Goal: Transaction & Acquisition: Purchase product/service

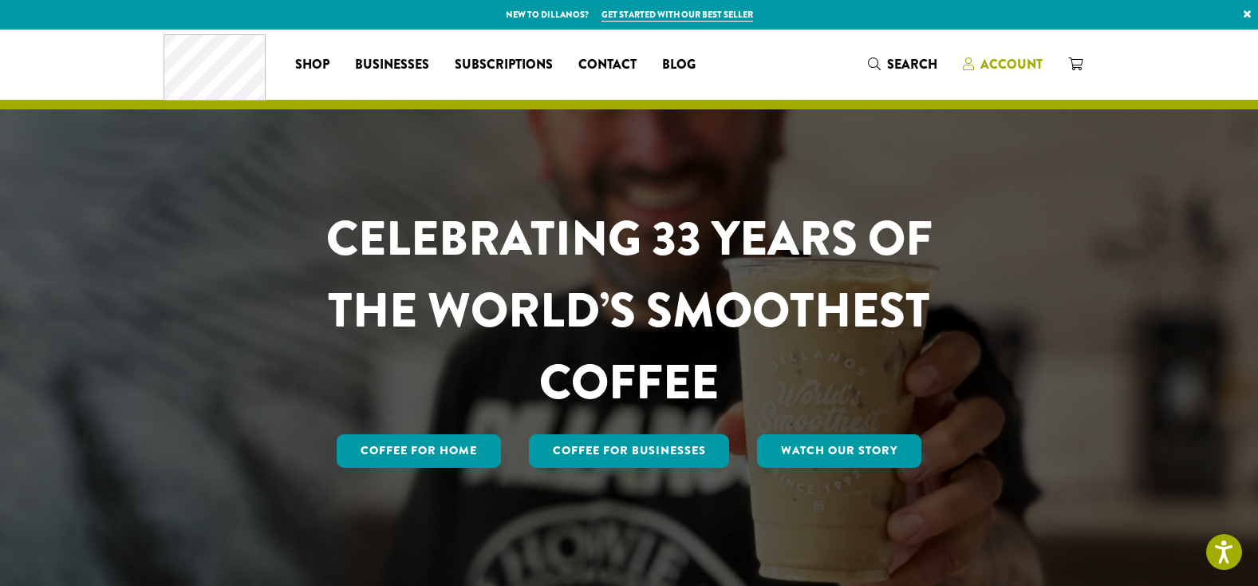
click at [1012, 59] on span "Account" at bounding box center [1012, 64] width 62 height 18
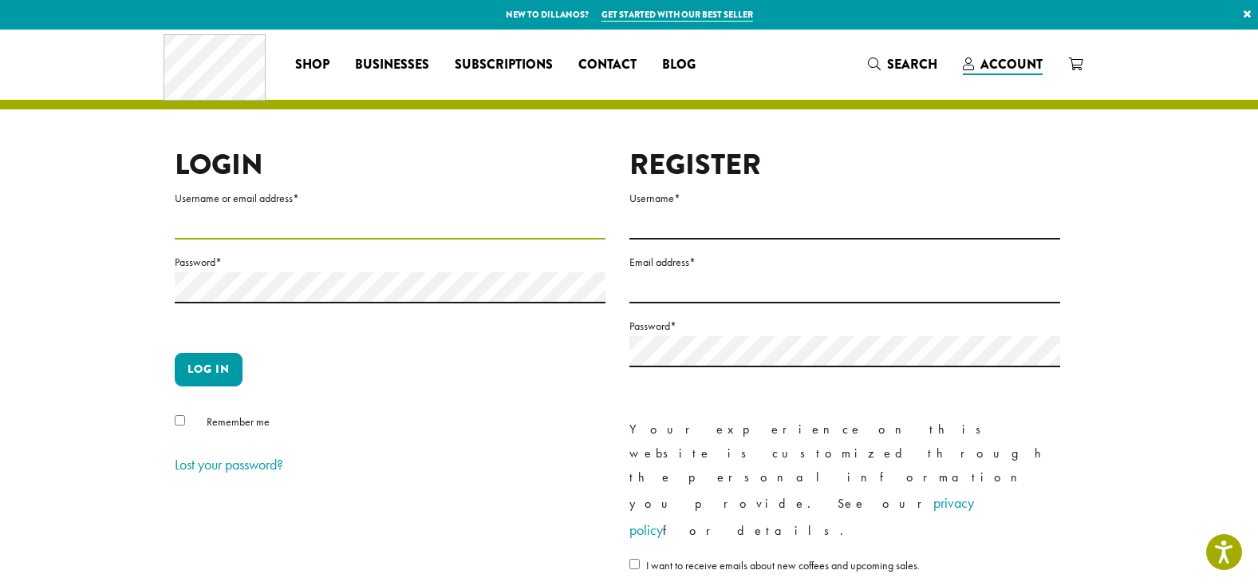
click at [226, 214] on input "Username or email address *" at bounding box center [390, 223] width 431 height 31
type input "**********"
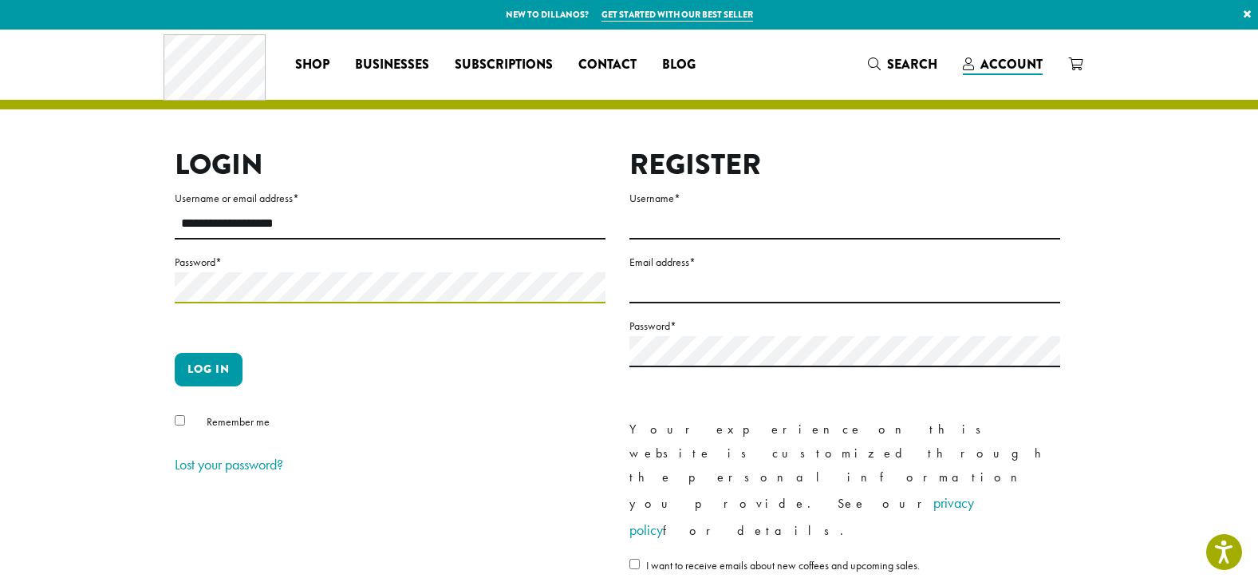
click at [175, 353] on button "Log in" at bounding box center [209, 370] width 68 height 34
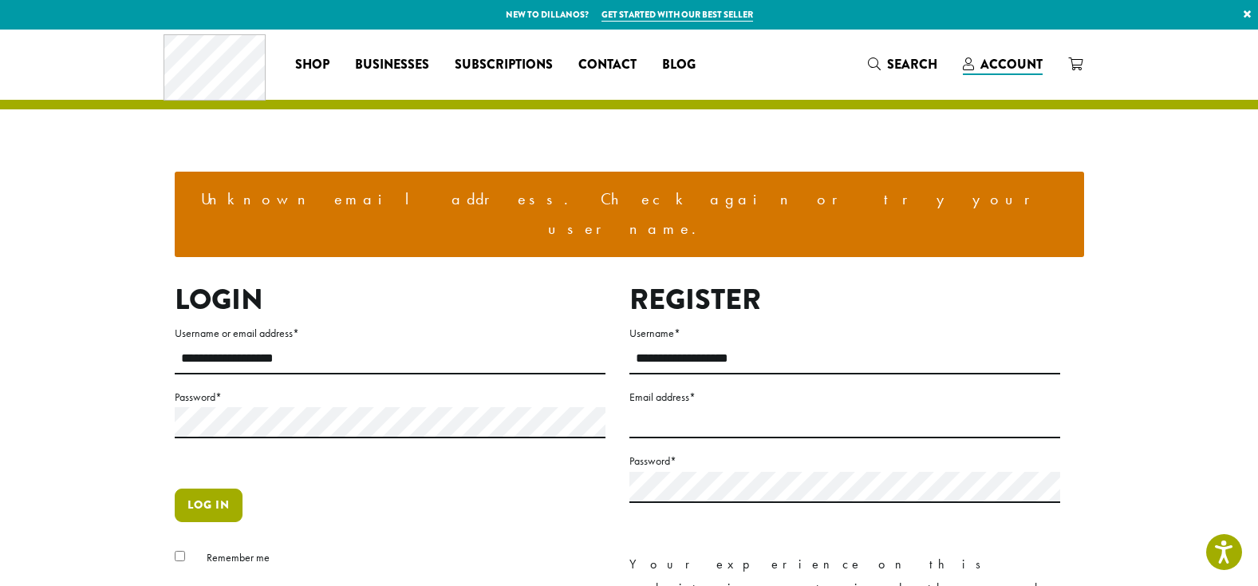
click at [222, 488] on button "Log in" at bounding box center [209, 505] width 68 height 34
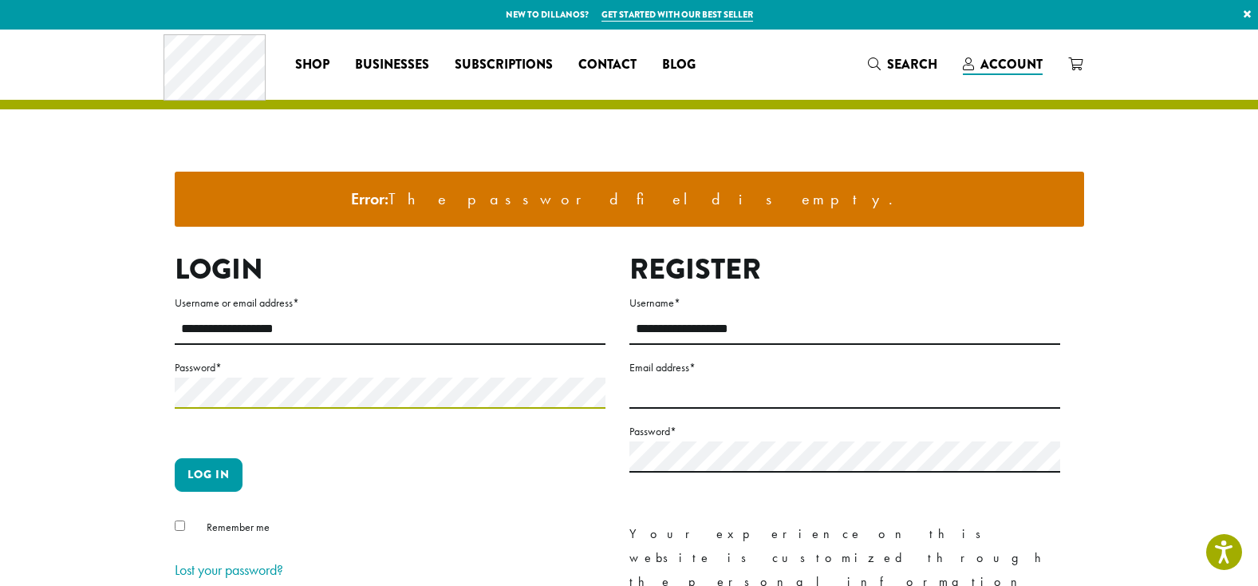
click at [175, 458] on button "Log in" at bounding box center [209, 475] width 68 height 34
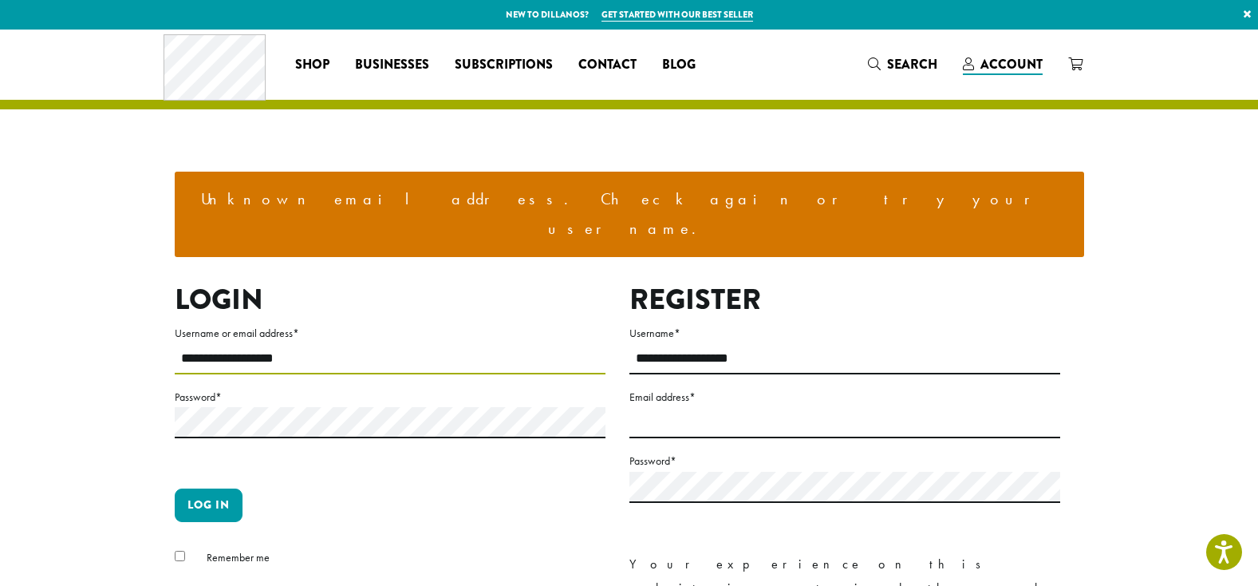
drag, startPoint x: 190, startPoint y: 322, endPoint x: 163, endPoint y: 322, distance: 27.1
click at [163, 322] on div "**********" at bounding box center [618, 535] width 910 height 507
type input "**********"
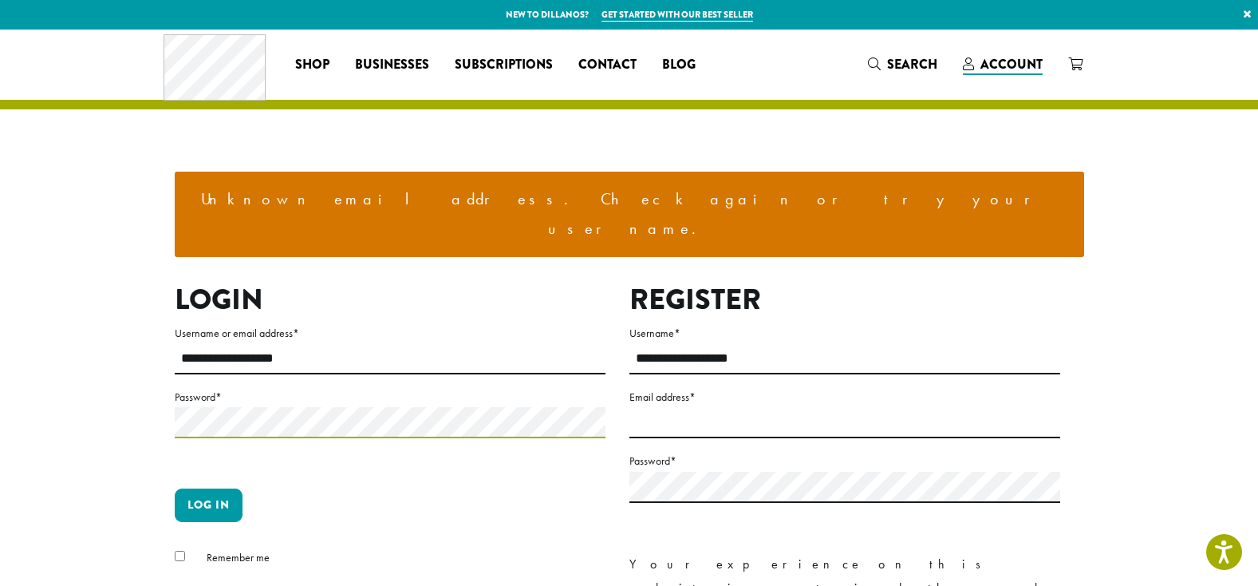
click at [175, 488] on button "Log in" at bounding box center [209, 505] width 68 height 34
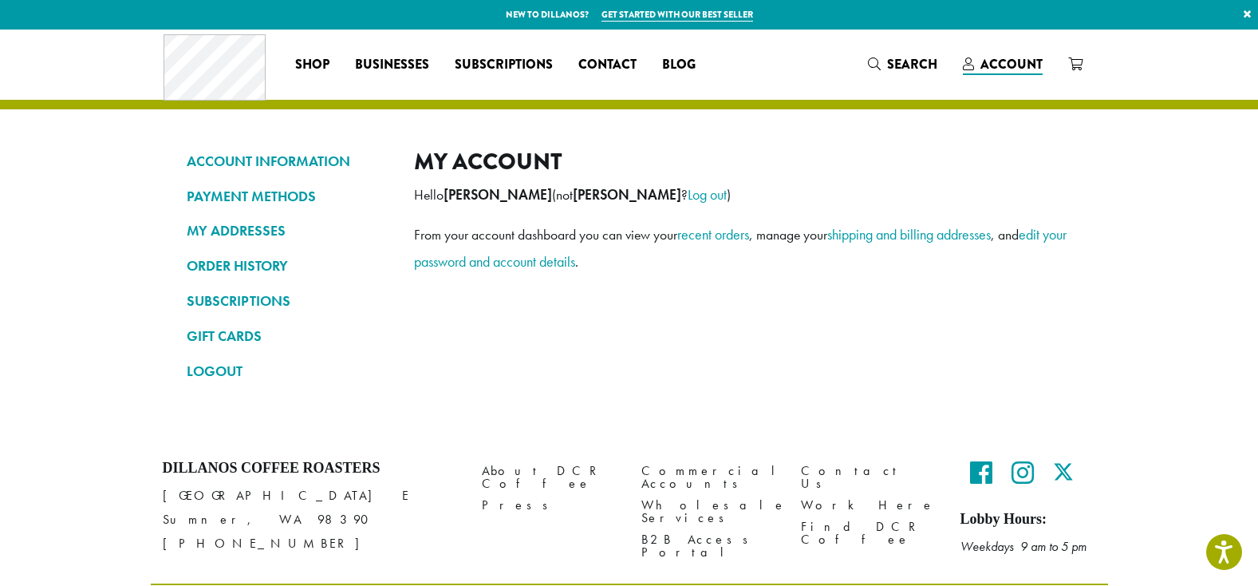
drag, startPoint x: 239, startPoint y: 262, endPoint x: 431, endPoint y: 222, distance: 196.4
click at [239, 262] on link "ORDER HISTORY" at bounding box center [288, 265] width 203 height 27
click at [249, 264] on link "ORDER HISTORY" at bounding box center [288, 265] width 203 height 27
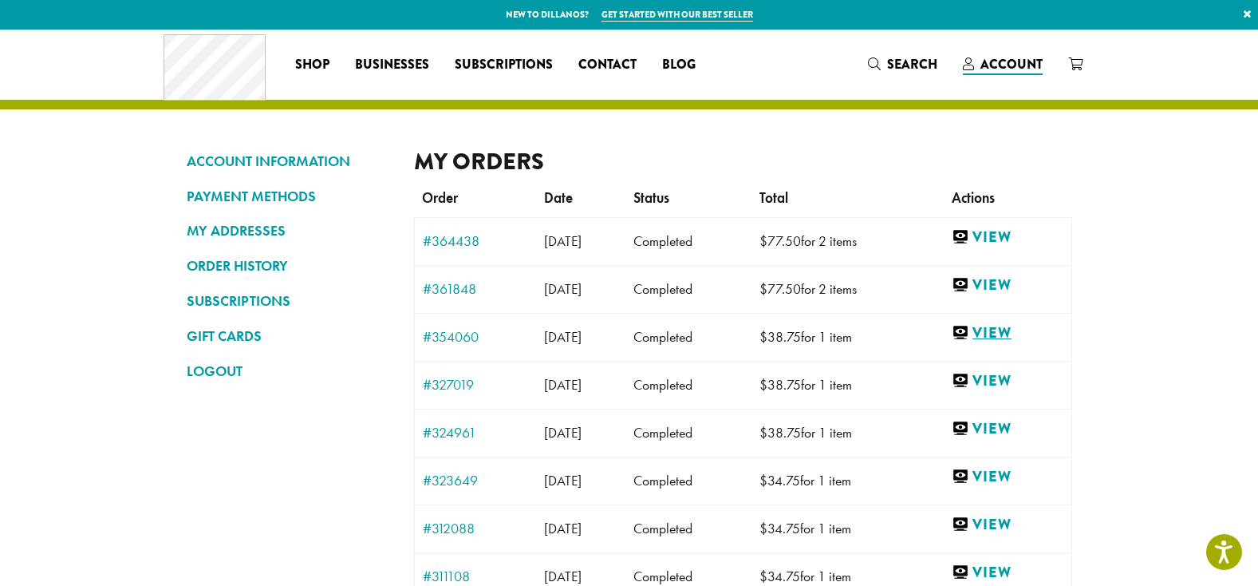
click at [1015, 331] on link "View" at bounding box center [1007, 333] width 111 height 20
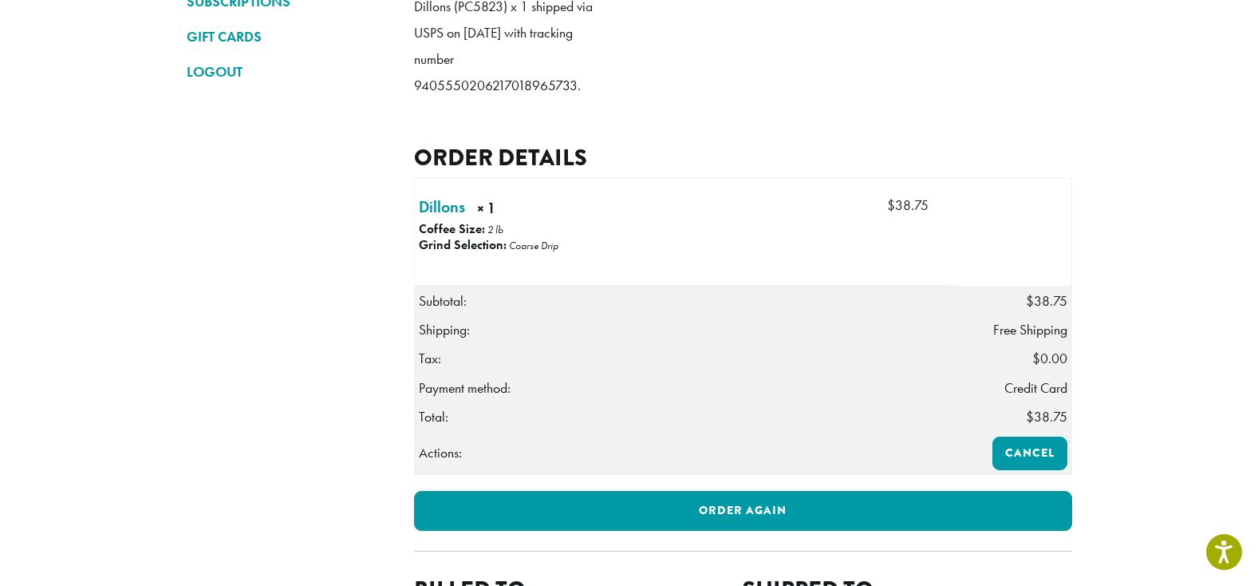
scroll to position [319, 0]
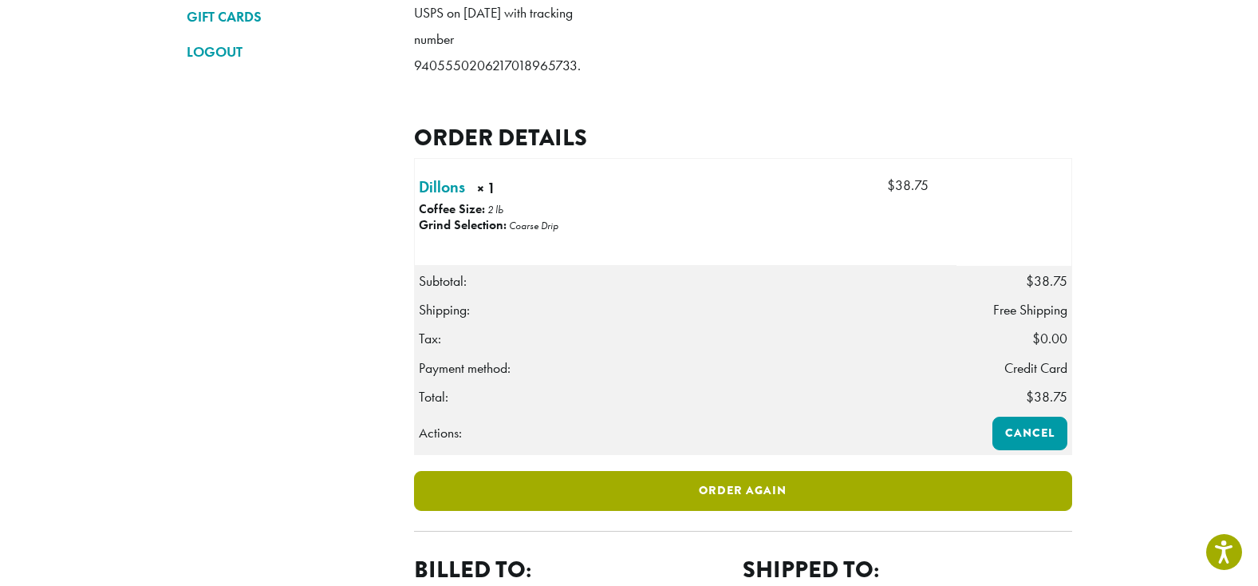
click at [808, 511] on link "Order again" at bounding box center [743, 491] width 658 height 40
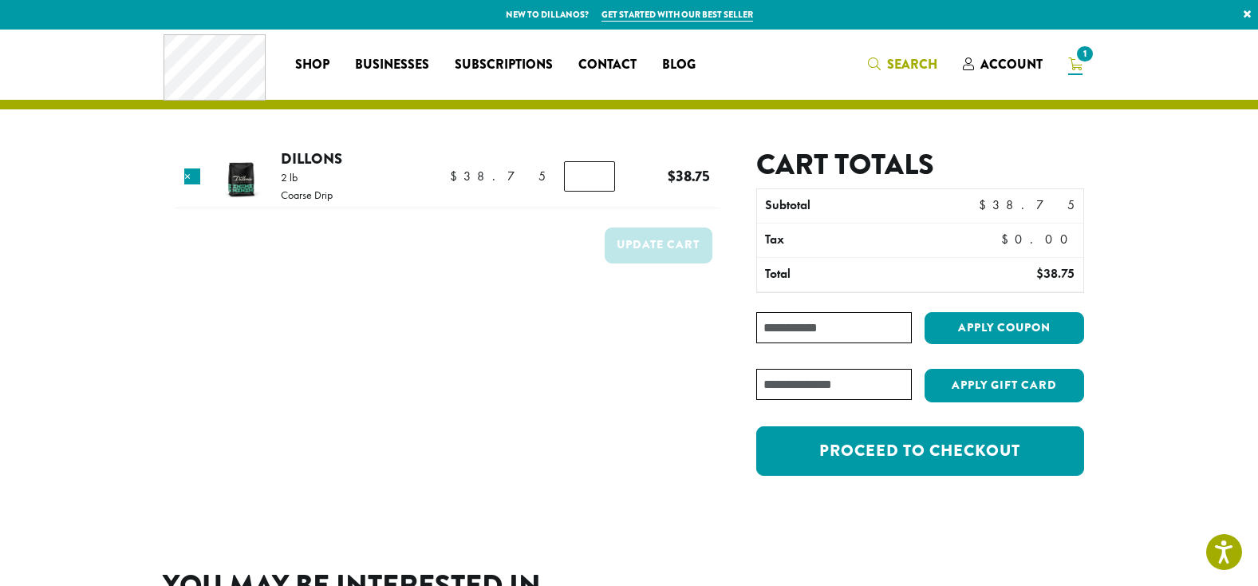
click at [928, 61] on span "Search" at bounding box center [912, 64] width 50 height 18
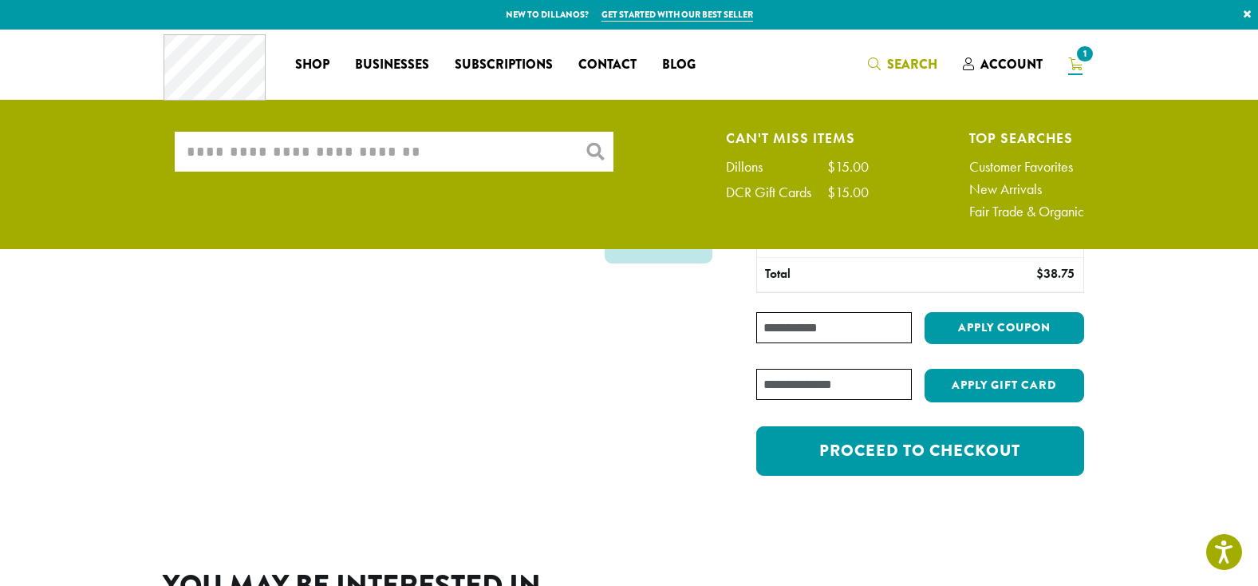
click at [430, 163] on input "What are you searching for?" at bounding box center [394, 152] width 439 height 40
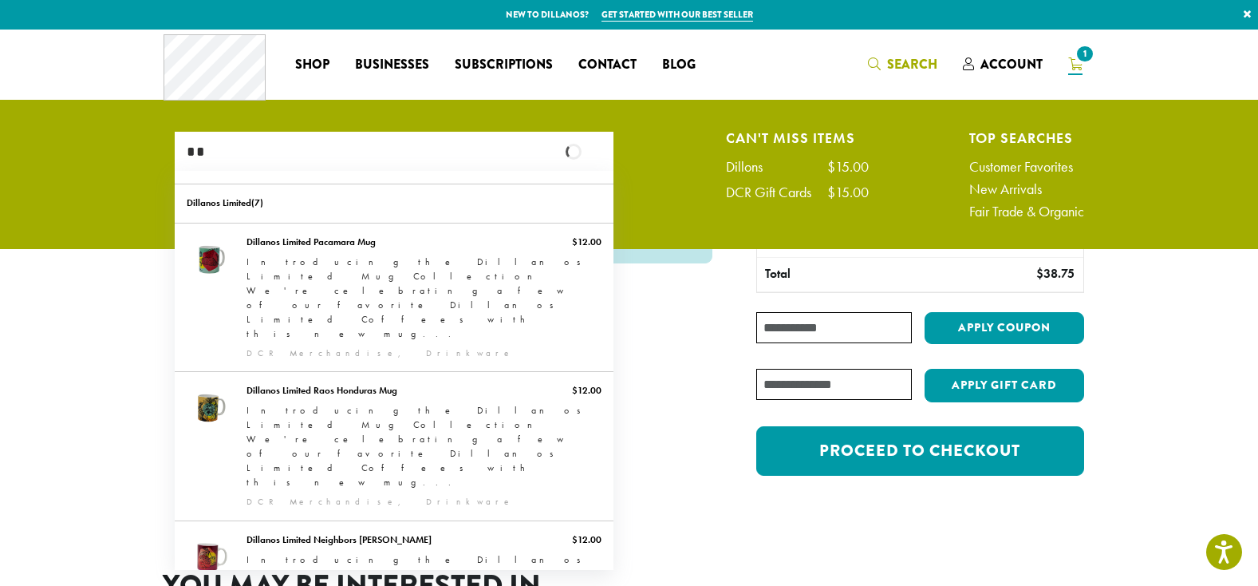
type input "*"
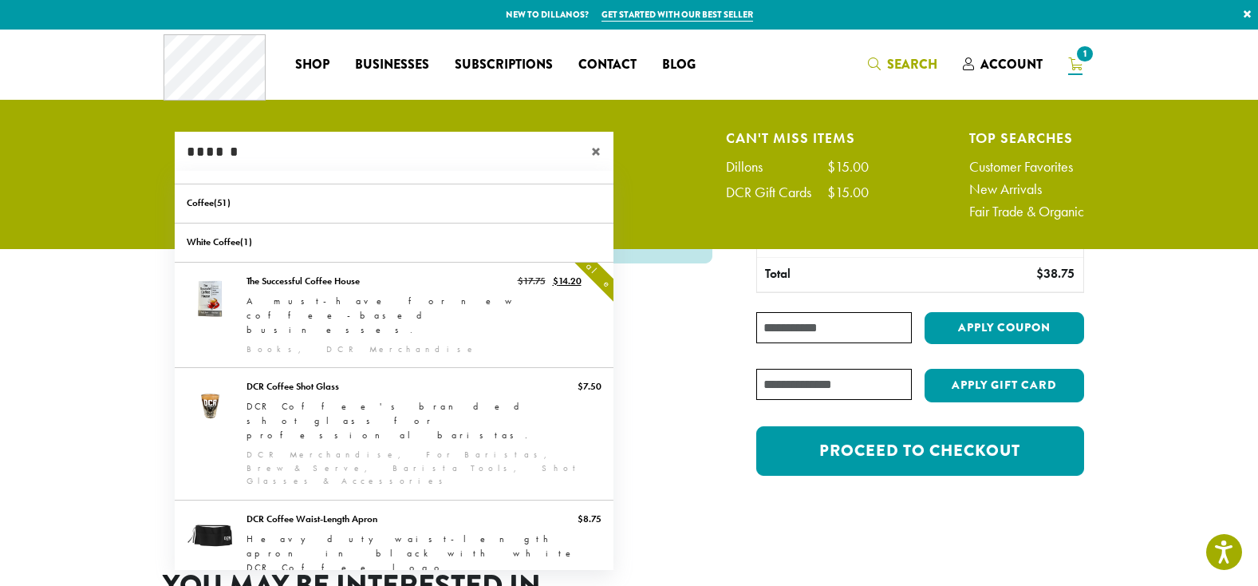
type input "******"
click at [921, 63] on span "Search" at bounding box center [912, 64] width 50 height 18
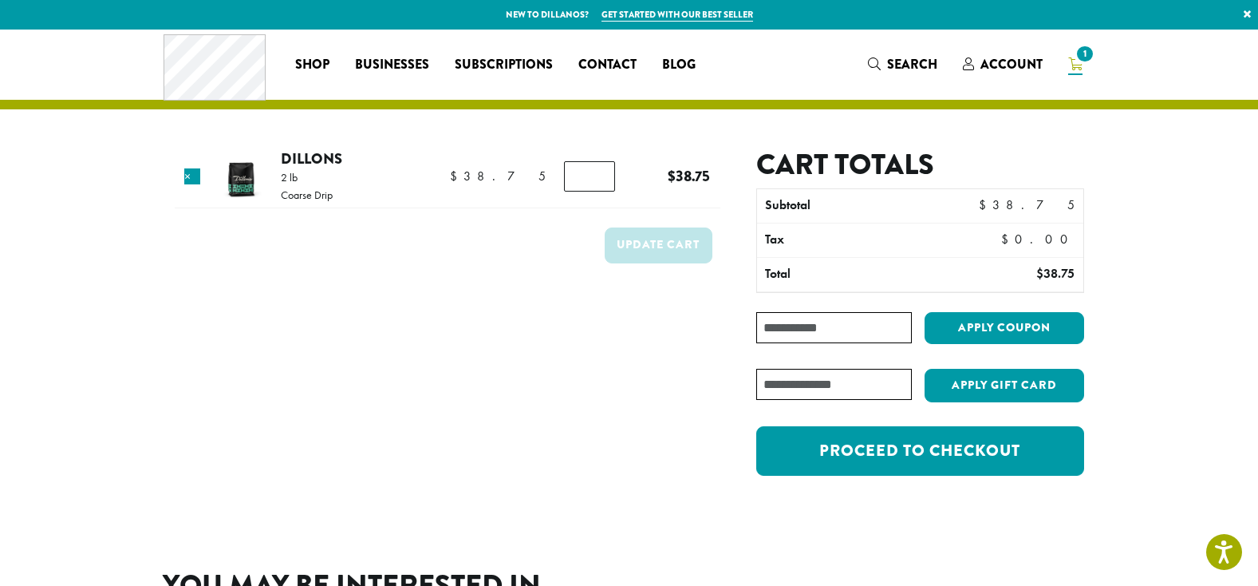
click at [599, 172] on input "*" at bounding box center [589, 176] width 51 height 30
click at [590, 172] on input "*" at bounding box center [589, 176] width 51 height 30
click at [590, 179] on input "*" at bounding box center [589, 176] width 51 height 30
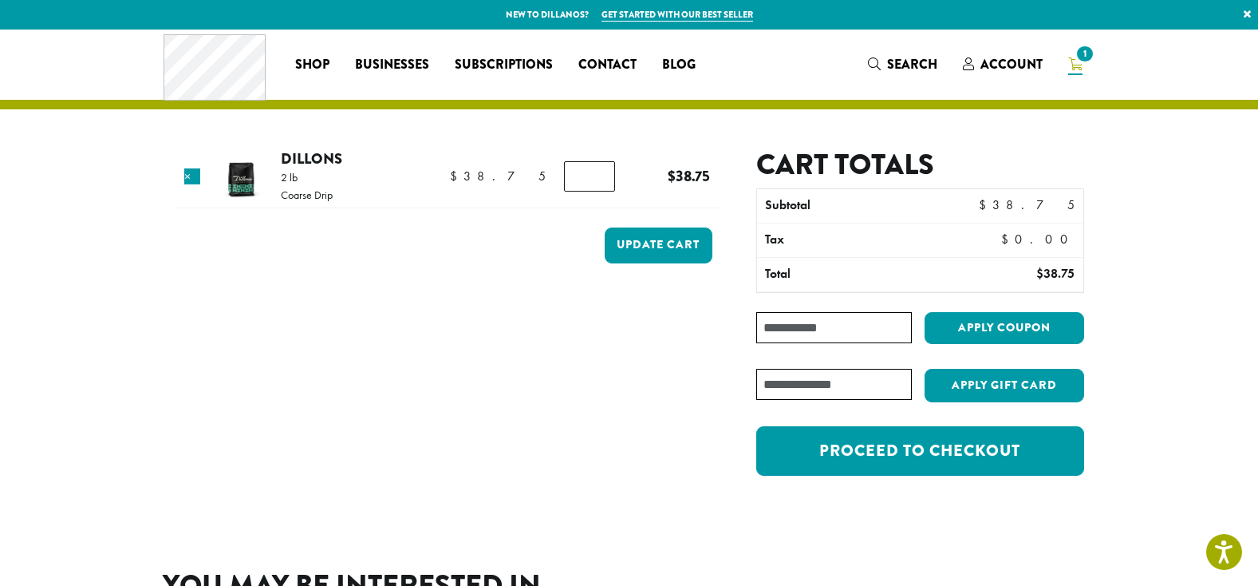
type input "*"
click at [590, 179] on input "*" at bounding box center [589, 176] width 51 height 30
click at [665, 245] on button "Update cart" at bounding box center [659, 245] width 108 height 36
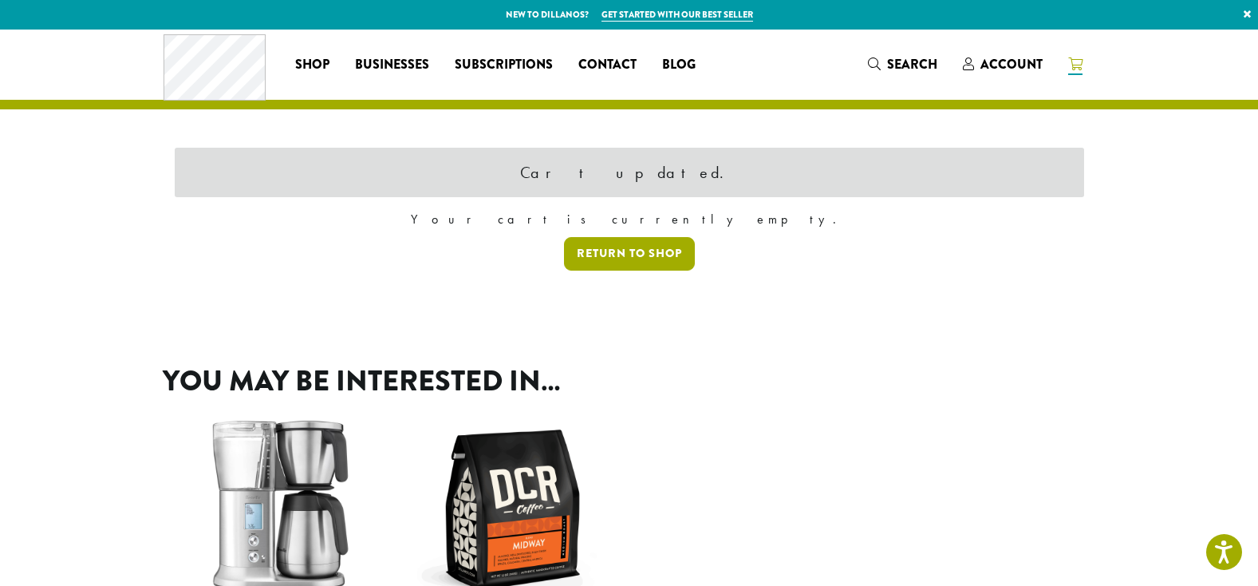
click at [653, 258] on link "Return to shop" at bounding box center [629, 254] width 131 height 34
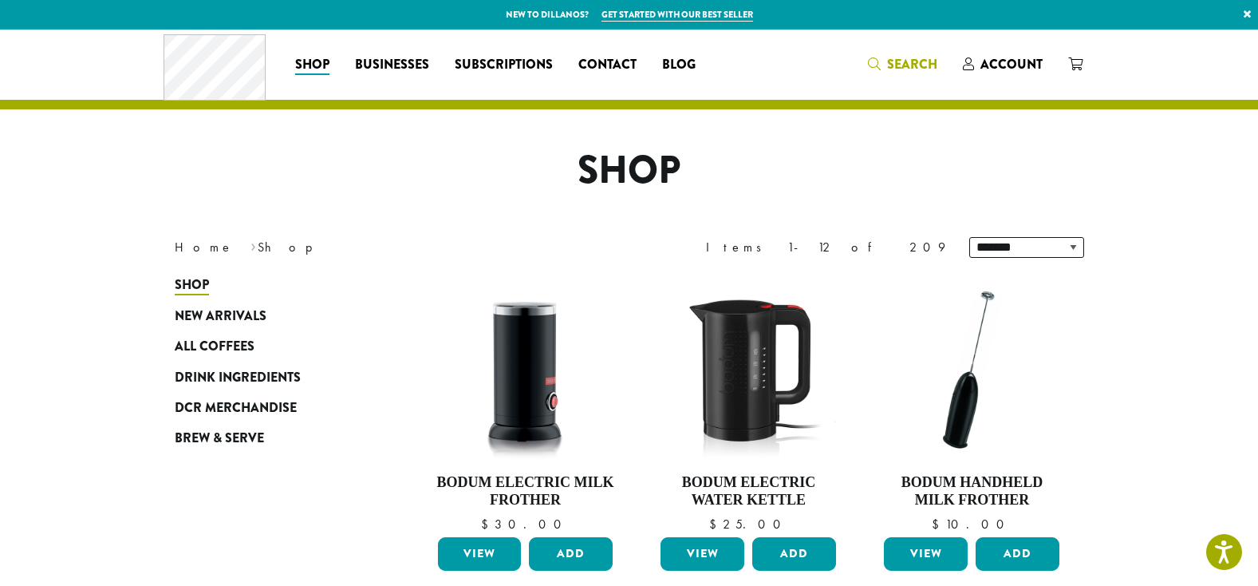
click at [909, 65] on span "Search" at bounding box center [912, 64] width 50 height 18
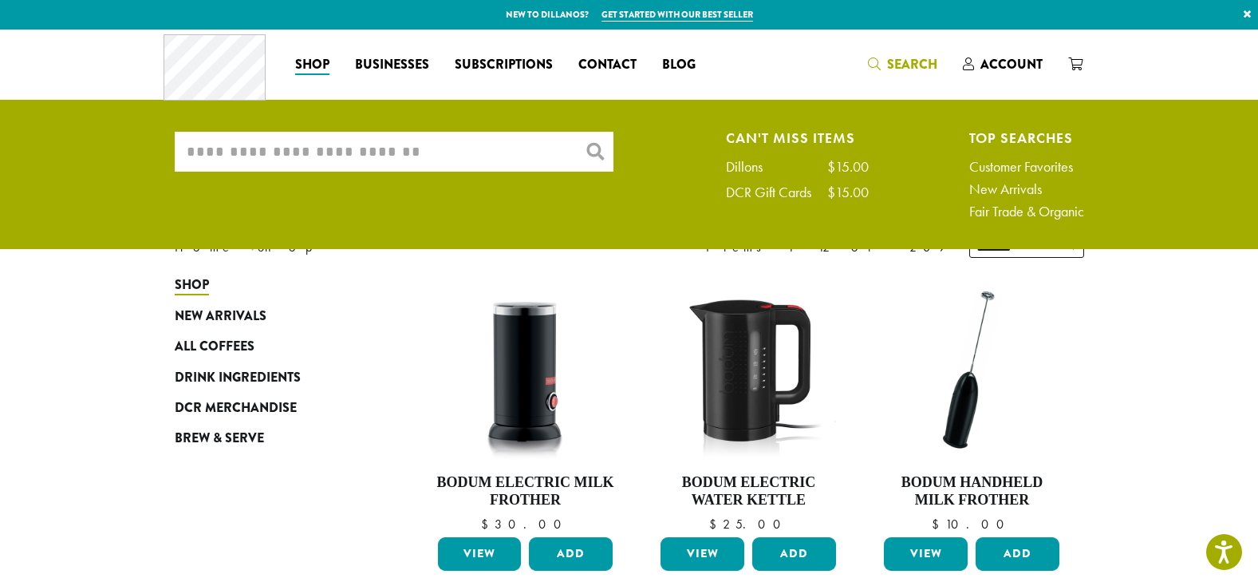
drag, startPoint x: 368, startPoint y: 139, endPoint x: 369, endPoint y: 164, distance: 25.5
click at [367, 141] on input "What are you searching for?" at bounding box center [394, 152] width 439 height 40
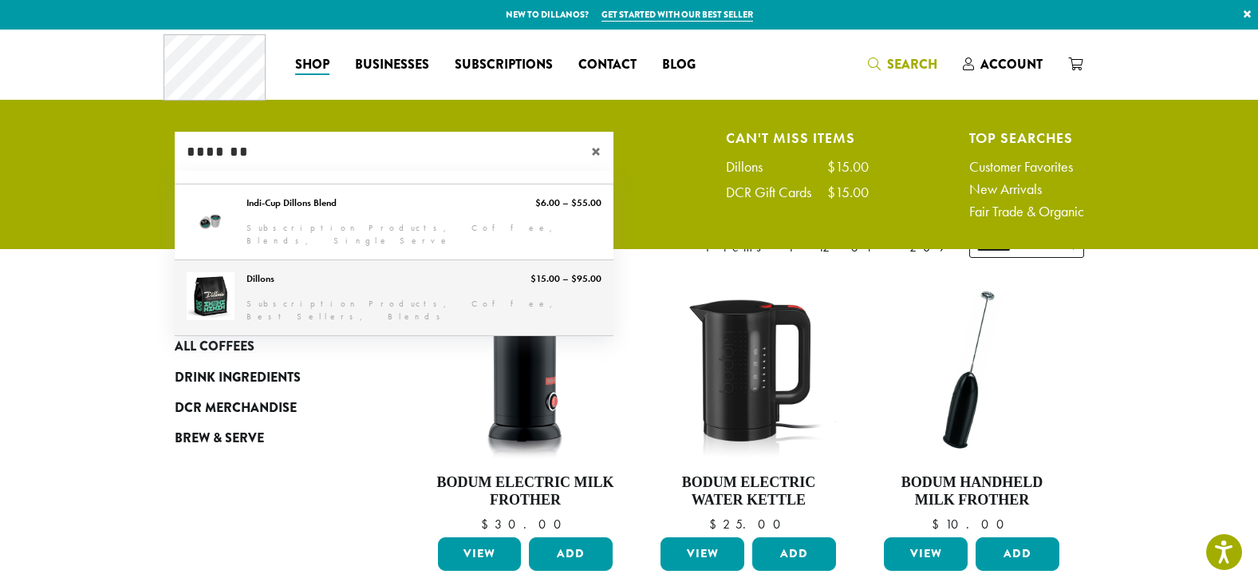
type input "*******"
click at [215, 282] on link "Dillons" at bounding box center [394, 297] width 439 height 75
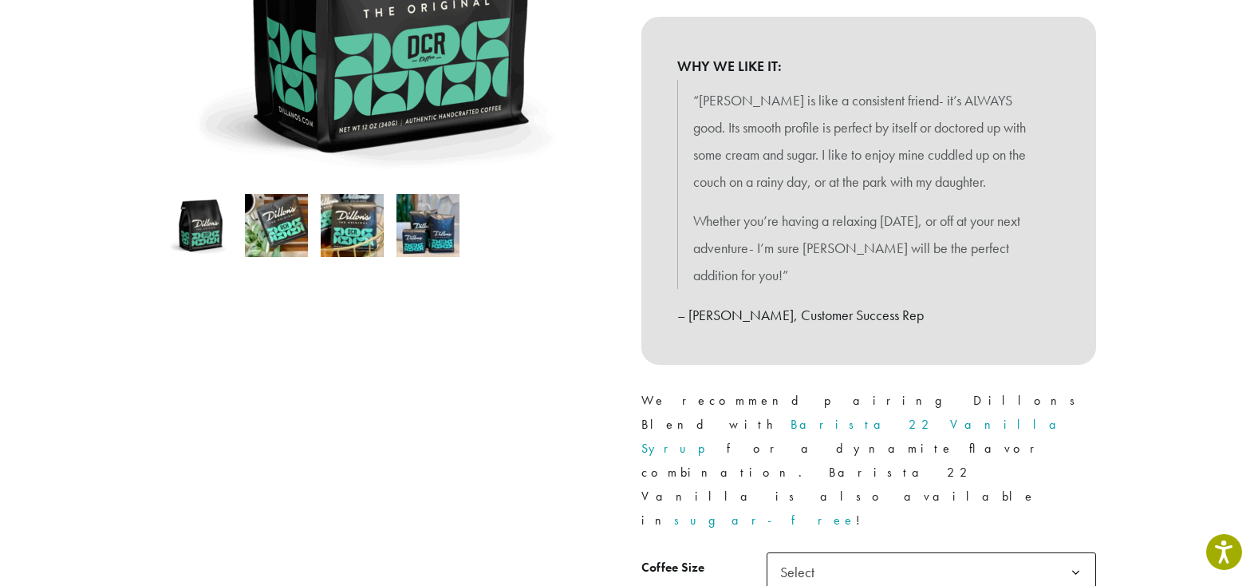
scroll to position [479, 0]
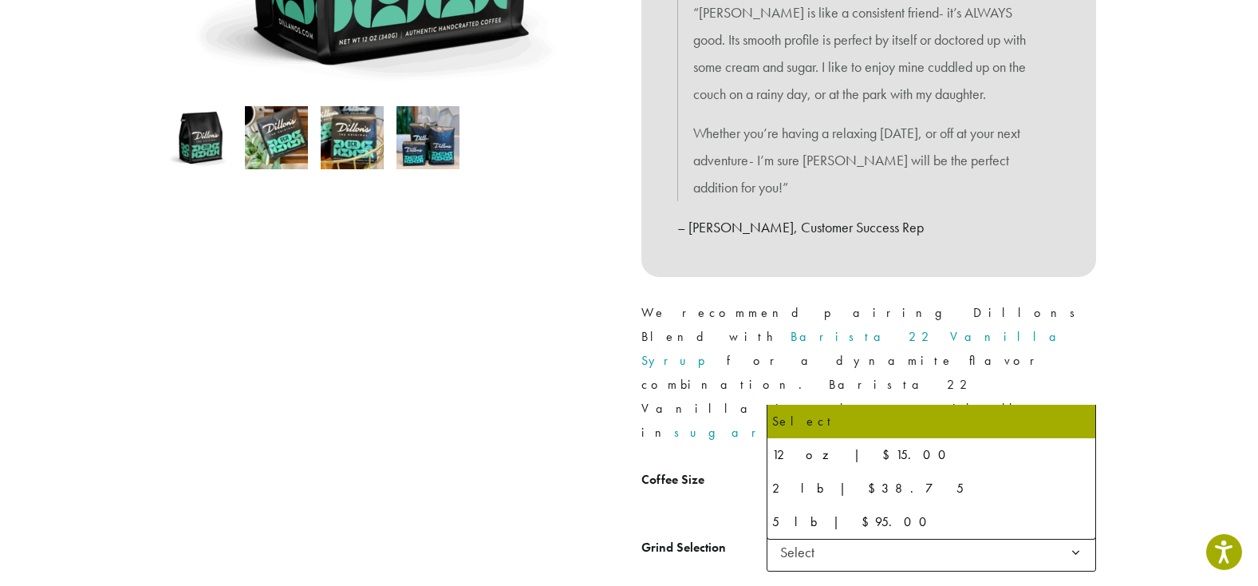
click at [1080, 465] on b at bounding box center [1076, 484] width 39 height 39
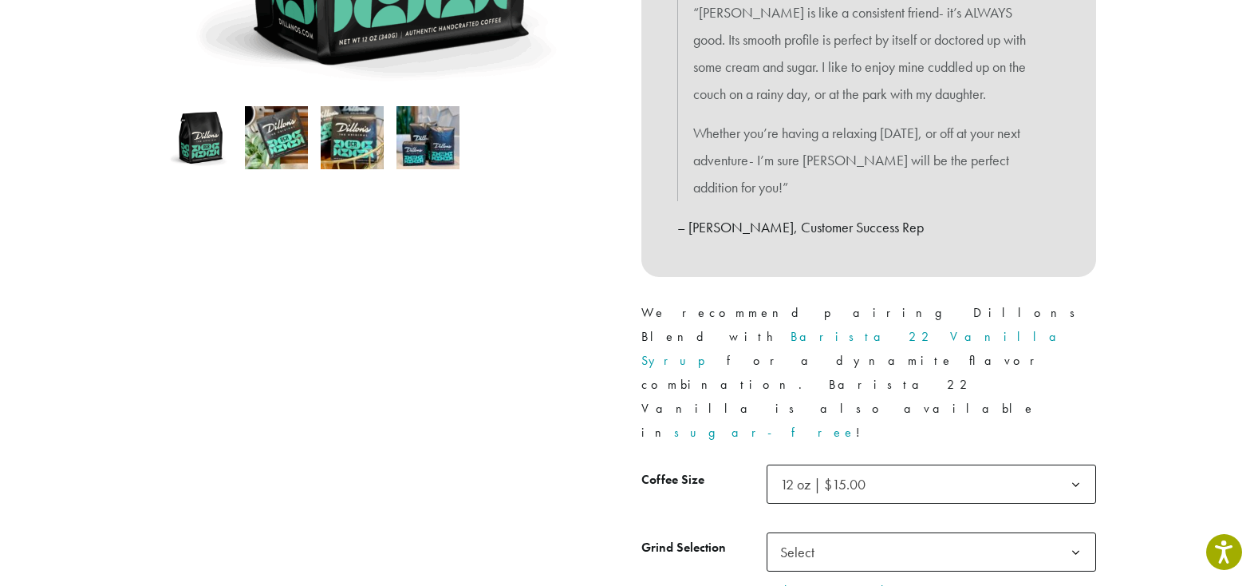
click at [1088, 533] on b at bounding box center [1076, 552] width 39 height 39
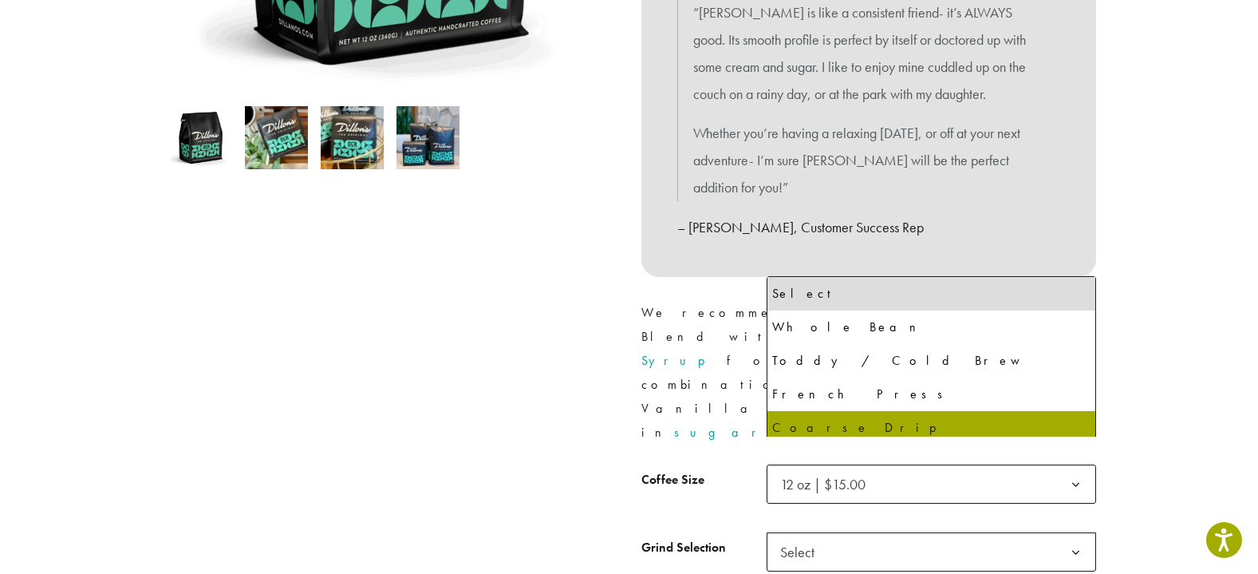
select select "*********"
select select "**********"
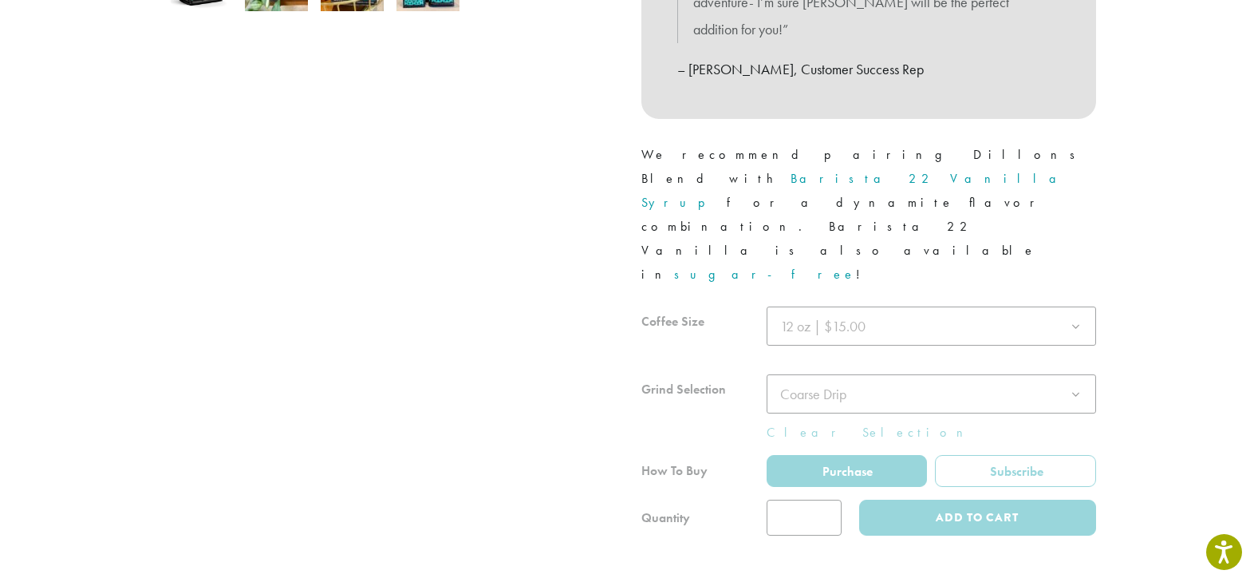
scroll to position [638, 0]
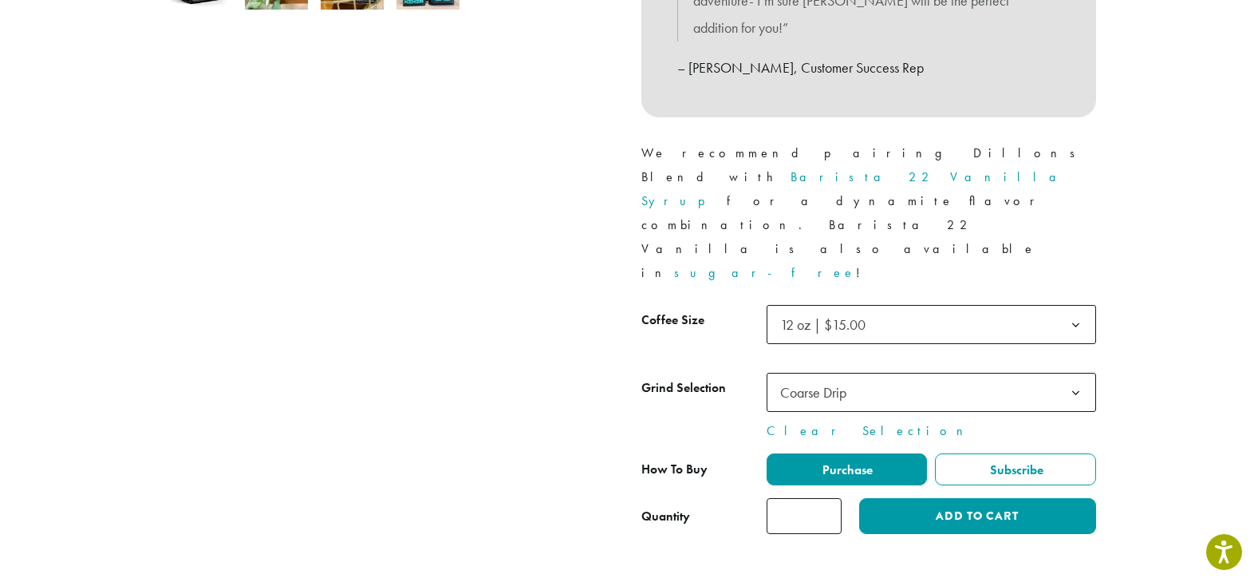
click at [826, 498] on input "*" at bounding box center [804, 516] width 75 height 36
type input "*"
click at [829, 498] on input "*" at bounding box center [804, 516] width 75 height 36
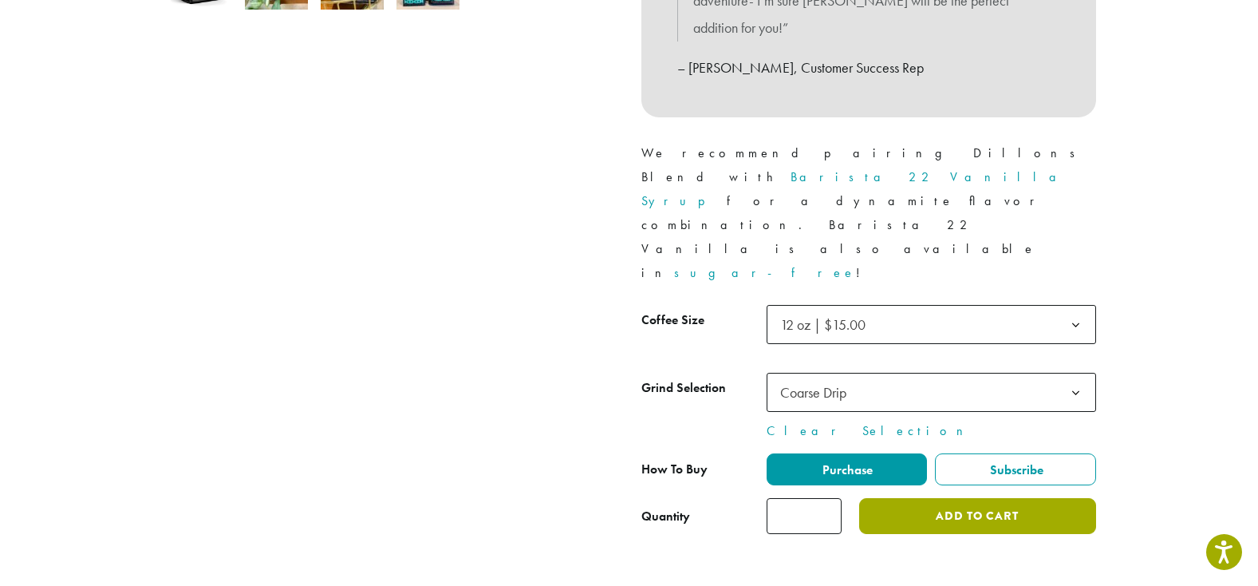
click at [1010, 498] on button "Add to cart" at bounding box center [977, 516] width 236 height 36
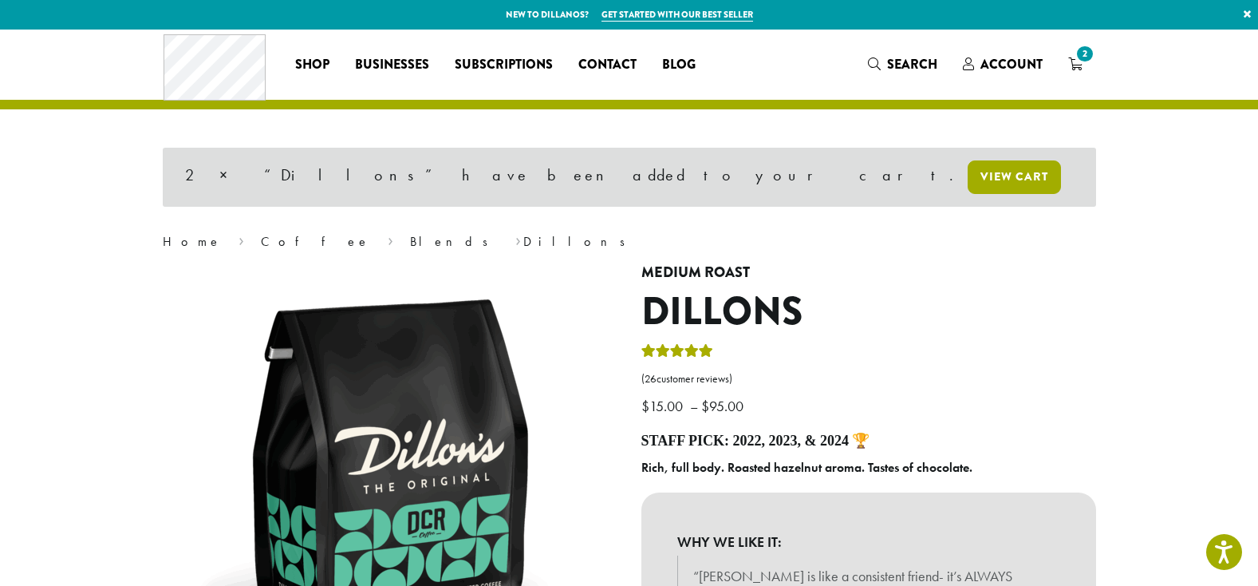
click at [968, 167] on link "View cart" at bounding box center [1014, 177] width 93 height 34
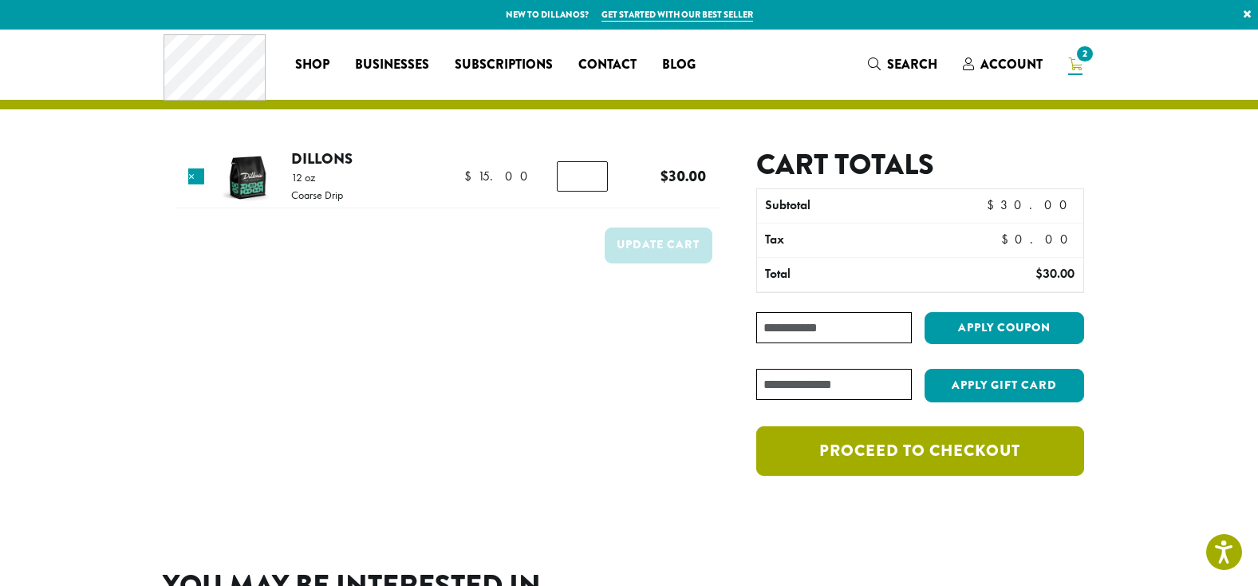
click at [954, 456] on link "Proceed to checkout" at bounding box center [919, 450] width 327 height 49
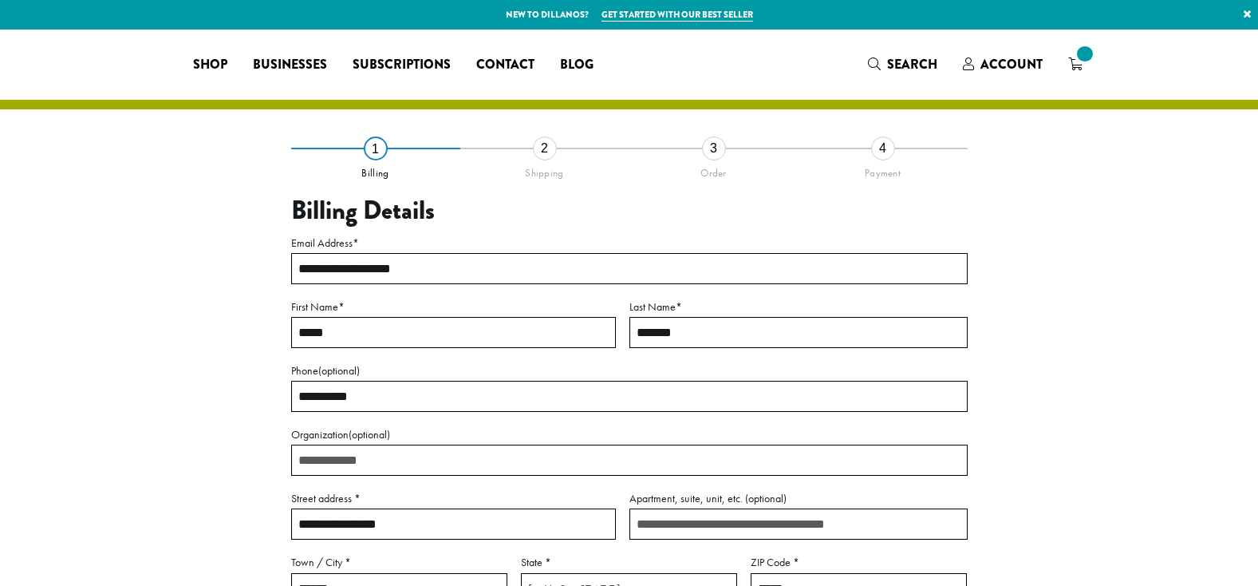
select select "**"
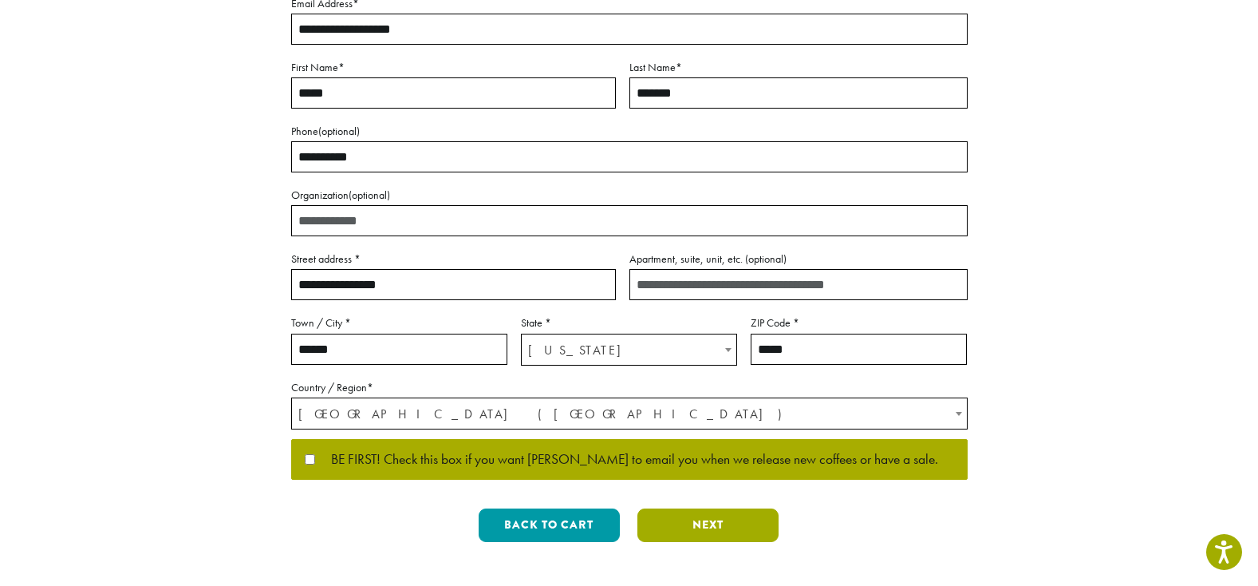
click at [684, 523] on button "Next" at bounding box center [708, 525] width 141 height 34
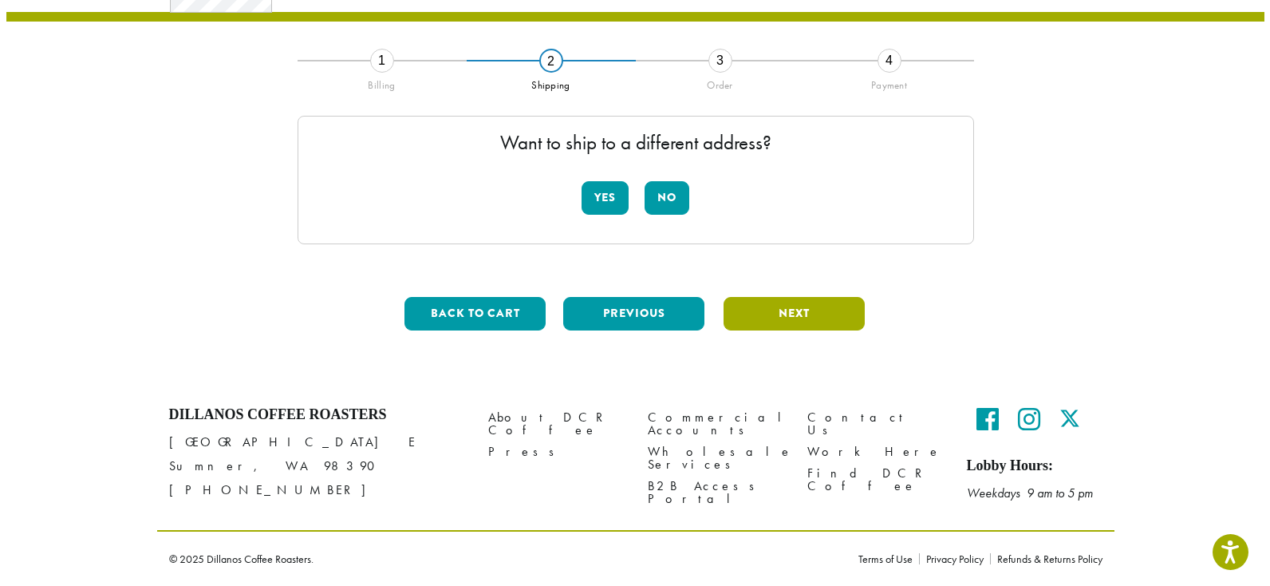
scroll to position [88, 0]
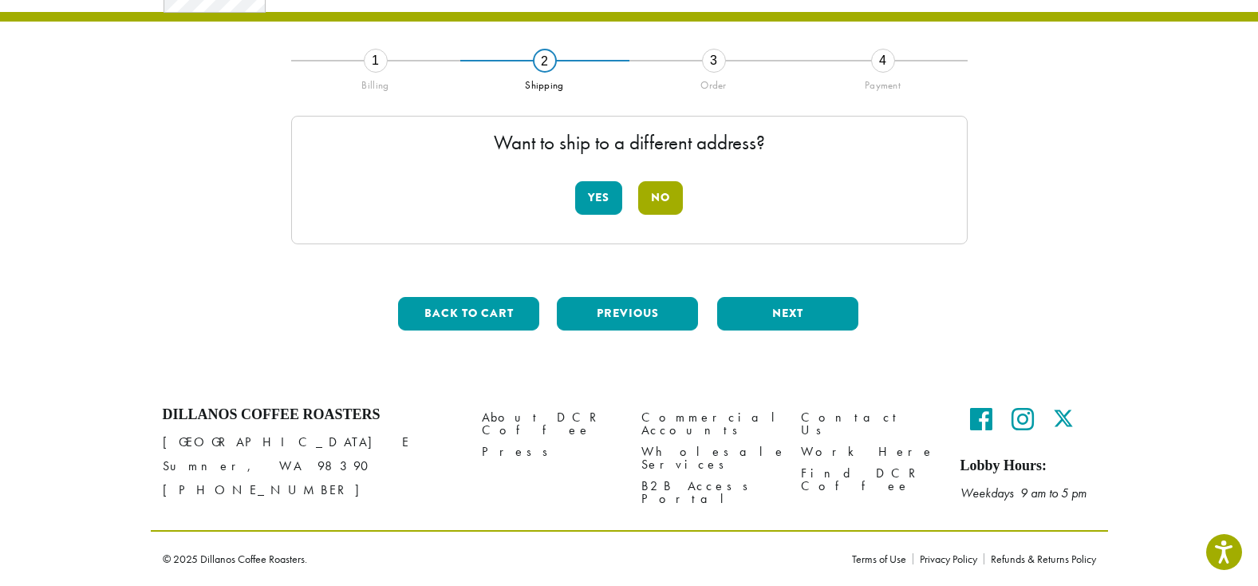
drag, startPoint x: 677, startPoint y: 185, endPoint x: 741, endPoint y: 184, distance: 64.6
click at [677, 186] on button "No" at bounding box center [660, 198] width 45 height 34
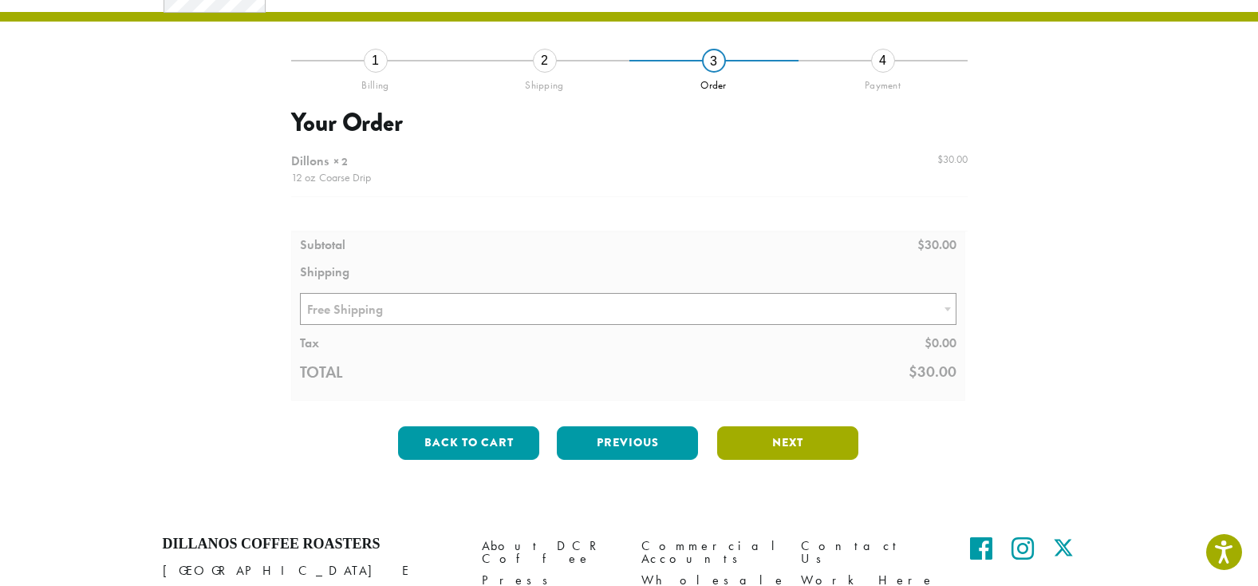
click at [819, 436] on button "Next" at bounding box center [787, 443] width 141 height 34
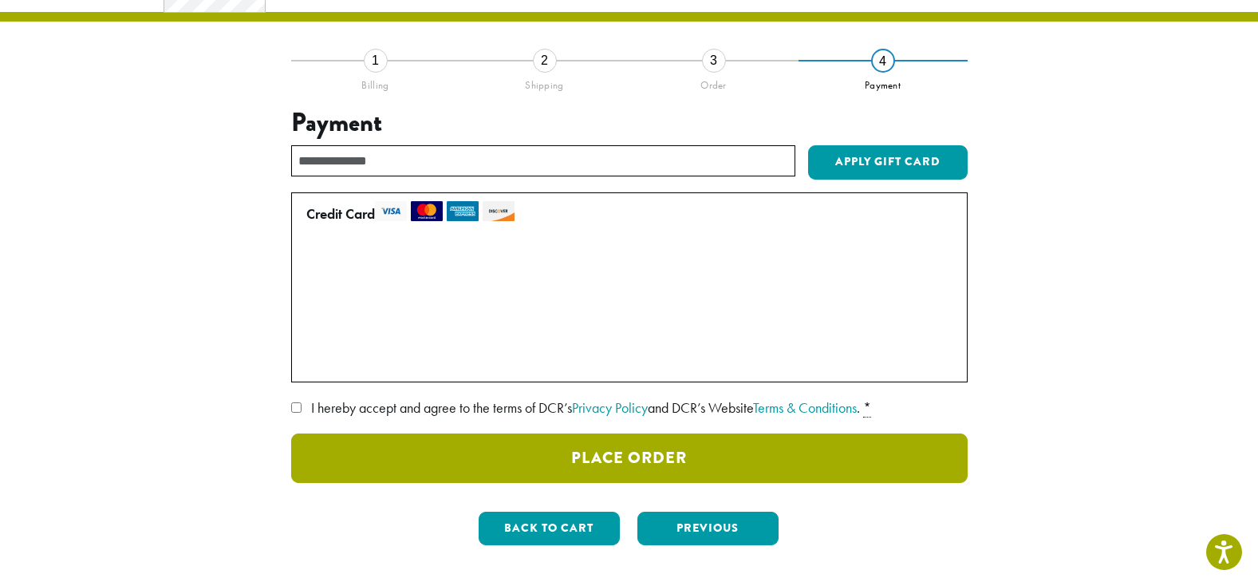
drag, startPoint x: 684, startPoint y: 446, endPoint x: 883, endPoint y: 363, distance: 216.1
click at [697, 447] on button "Place Order" at bounding box center [629, 457] width 677 height 49
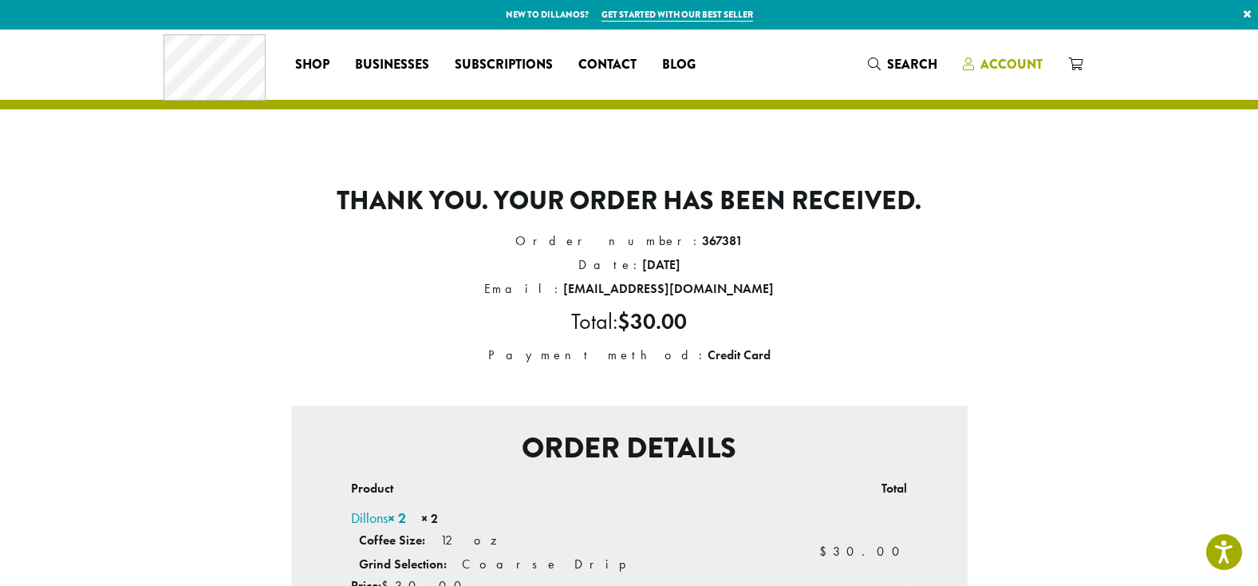
click at [984, 57] on span "Account" at bounding box center [1012, 64] width 62 height 18
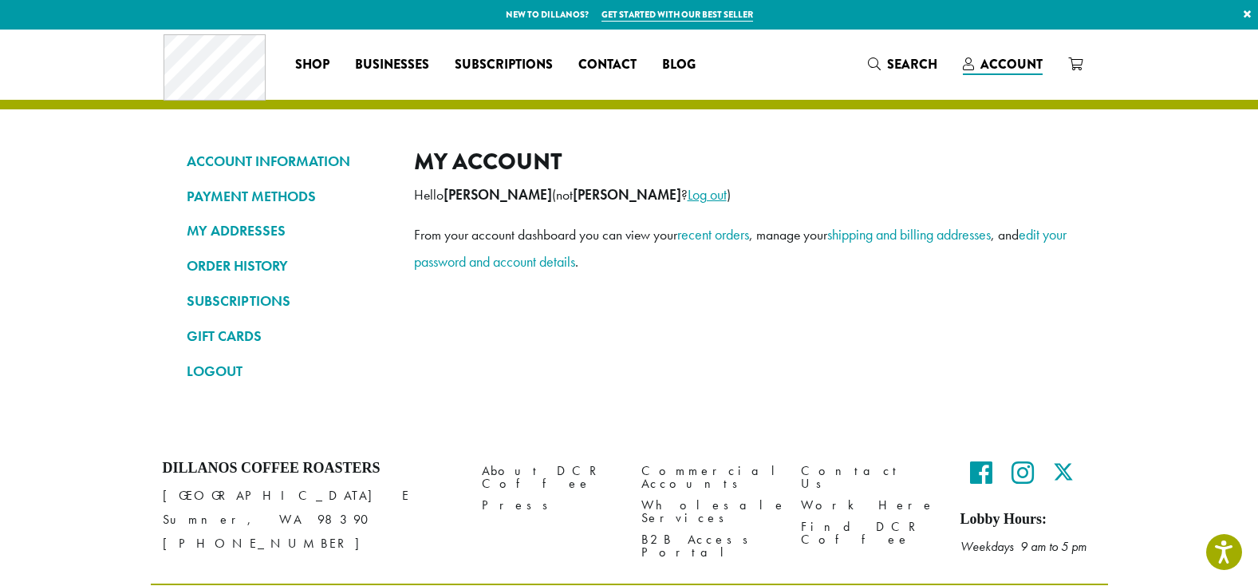
click at [688, 190] on link "Log out" at bounding box center [707, 194] width 39 height 18
